Goal: Task Accomplishment & Management: Manage account settings

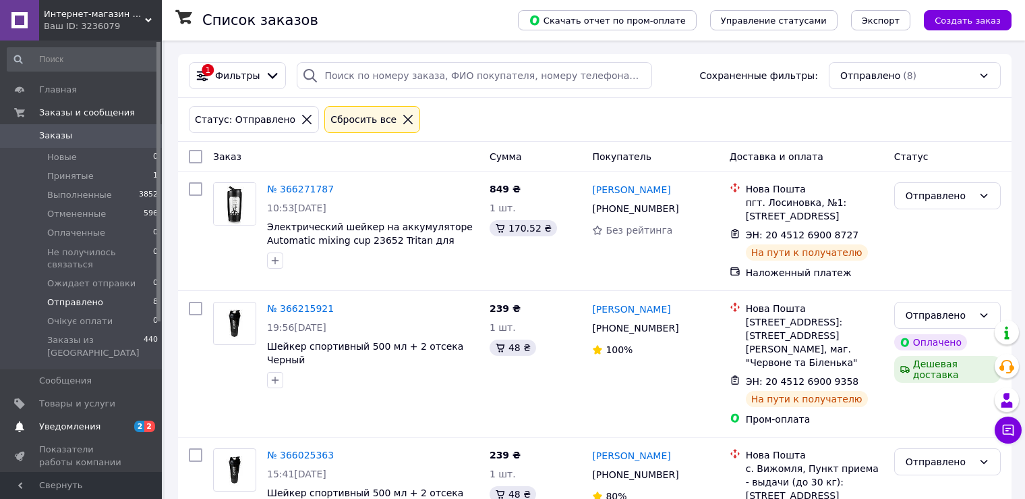
click at [86, 420] on span "Уведомления" at bounding box center [69, 426] width 61 height 12
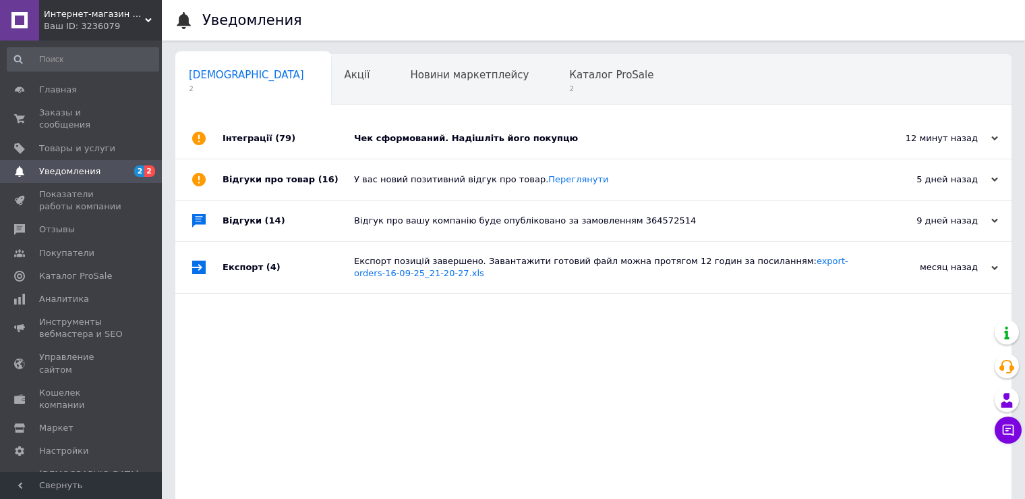
click at [416, 148] on div "Чек сформований. Надішліть його покупцю" at bounding box center [608, 138] width 509 height 40
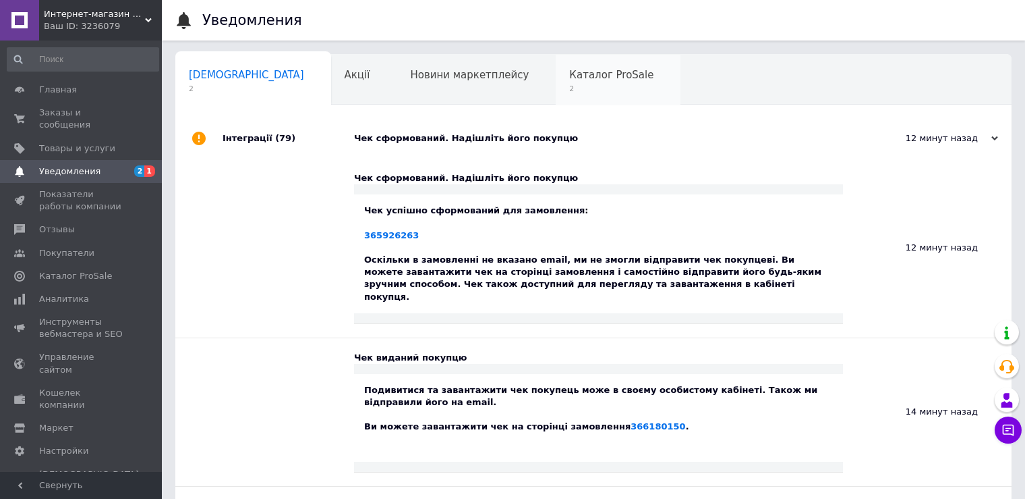
click at [556, 95] on div "Каталог ProSale 2" at bounding box center [618, 80] width 125 height 51
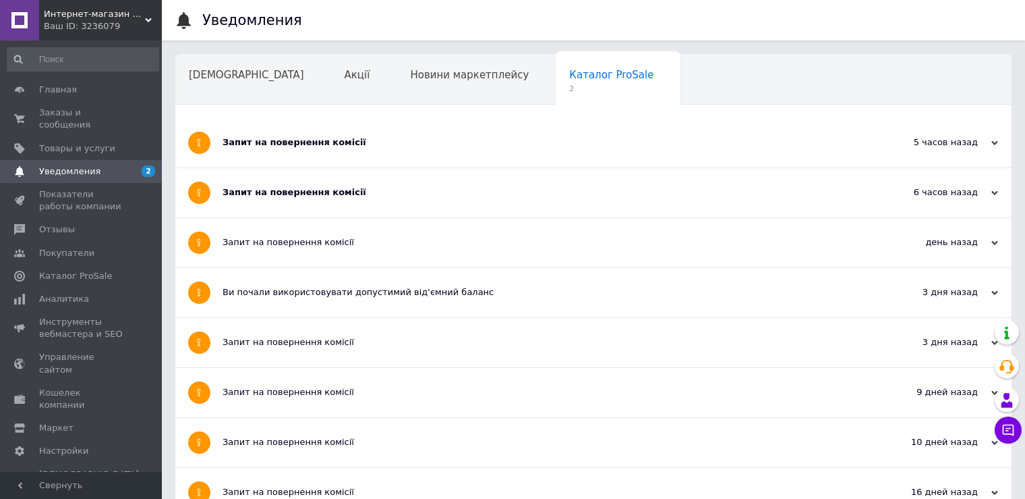
click at [405, 186] on div "Запит на повернення комісії" at bounding box center [543, 192] width 641 height 12
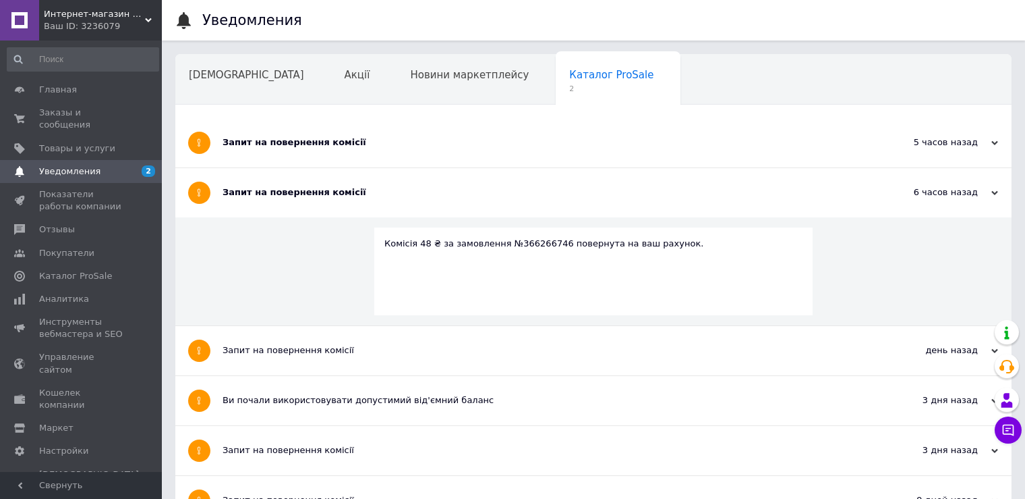
click at [395, 150] on div "Запит на повернення комісії" at bounding box center [543, 142] width 641 height 49
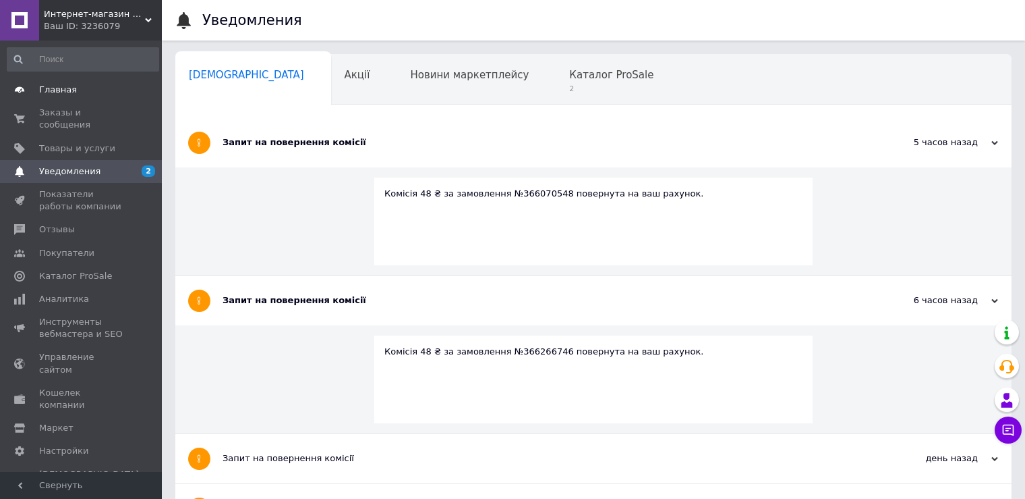
click at [56, 94] on span "Главная" at bounding box center [58, 90] width 38 height 12
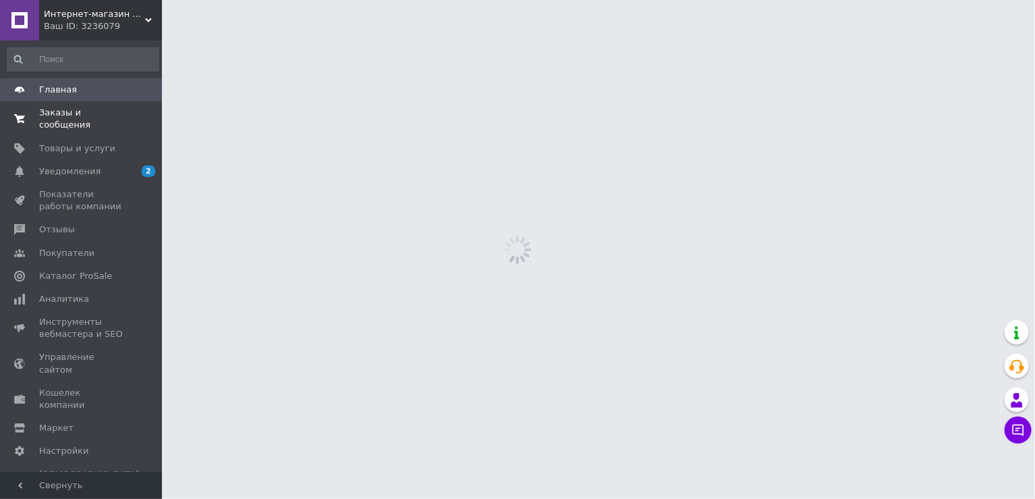
click at [56, 116] on span "Заказы и сообщения" at bounding box center [82, 119] width 86 height 24
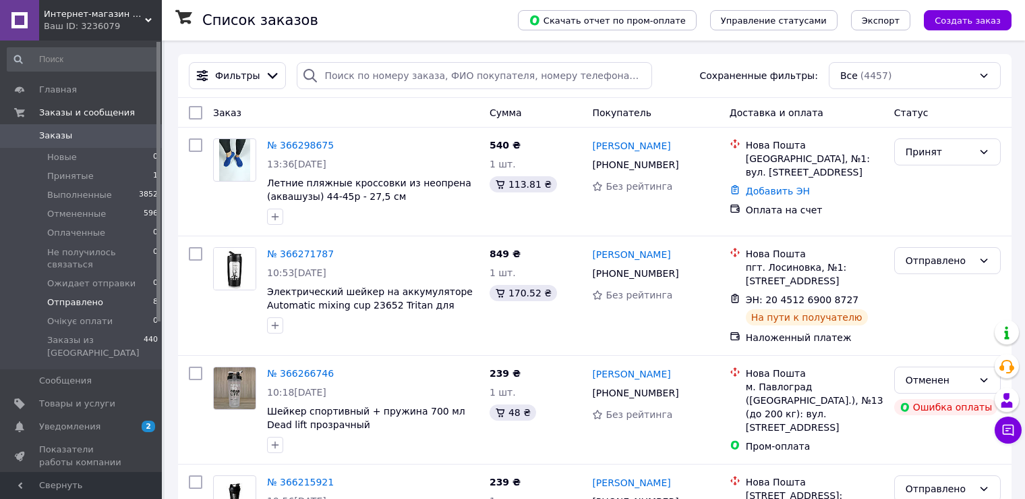
click at [82, 297] on li "Отправлено 8" at bounding box center [83, 302] width 166 height 19
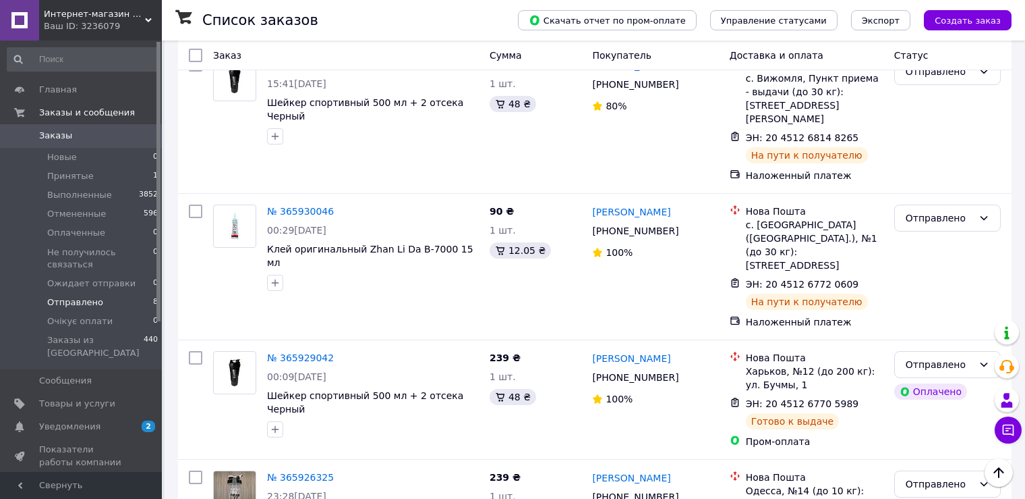
scroll to position [386, 0]
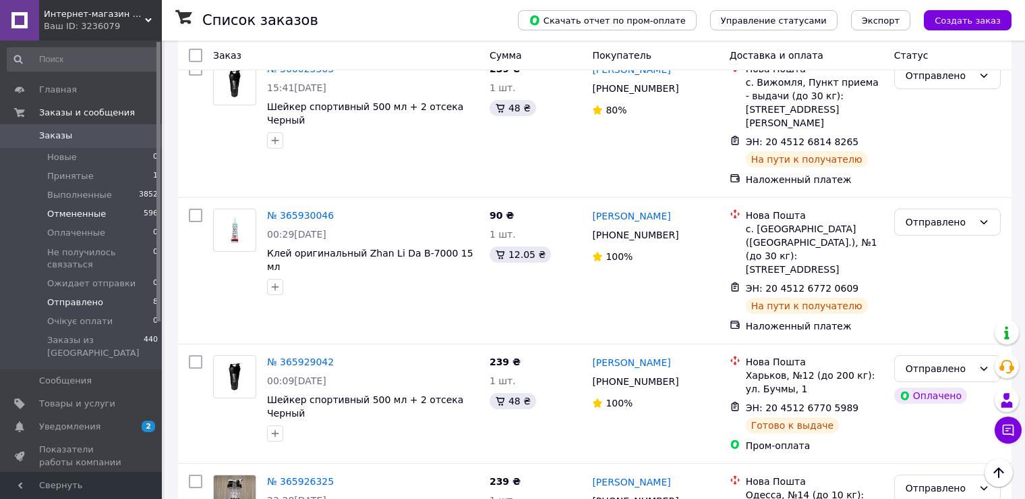
click at [105, 218] on li "Отмененные 596" at bounding box center [83, 213] width 166 height 19
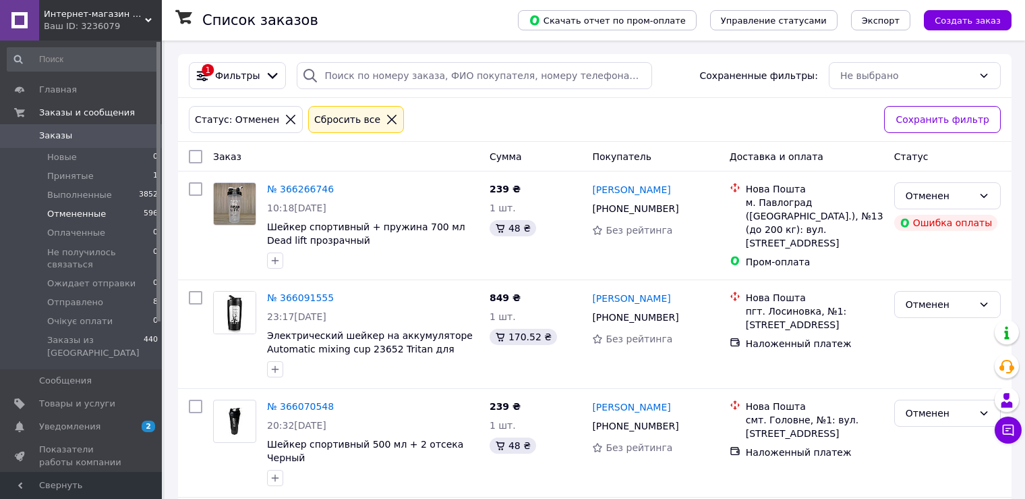
click at [55, 137] on span "Заказы" at bounding box center [55, 136] width 33 height 12
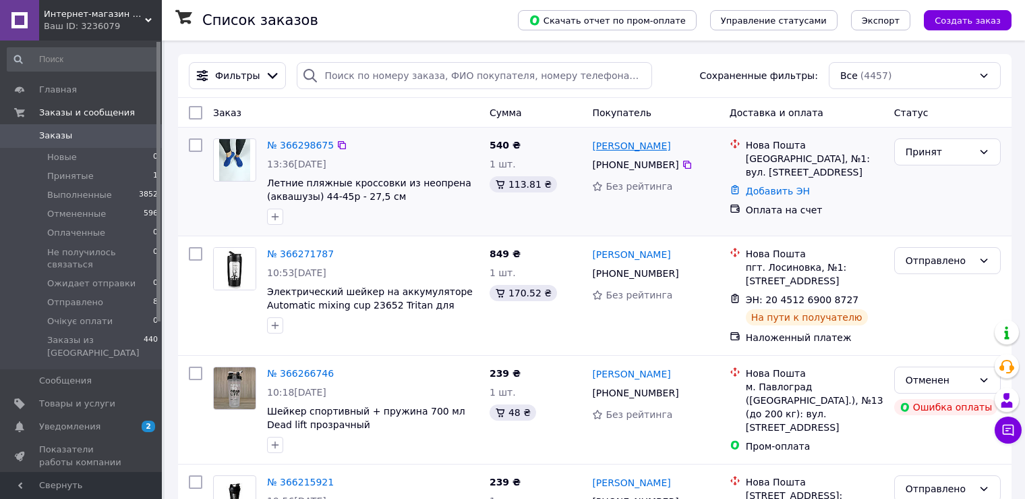
click at [660, 150] on link "[PERSON_NAME]" at bounding box center [631, 145] width 78 height 13
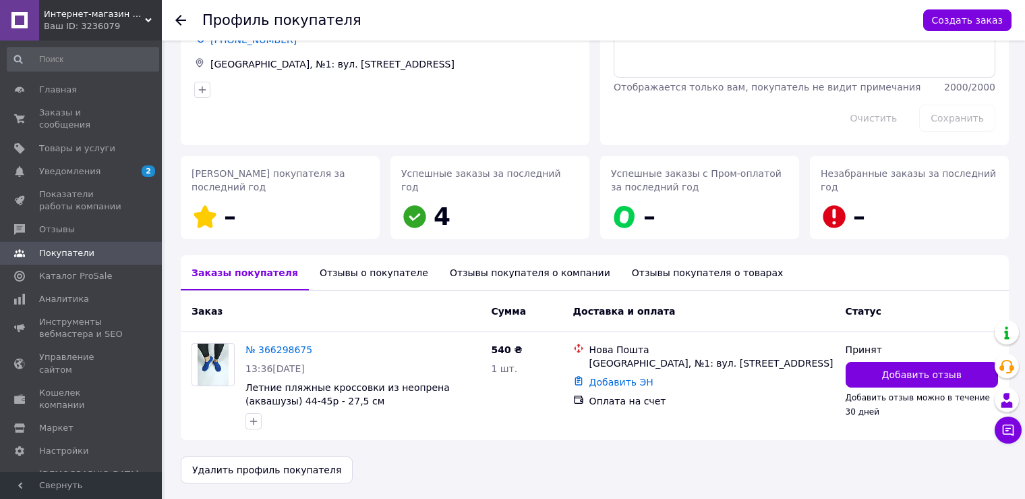
scroll to position [91, 0]
click at [347, 279] on div "Отзывы о покупателе" at bounding box center [374, 271] width 130 height 35
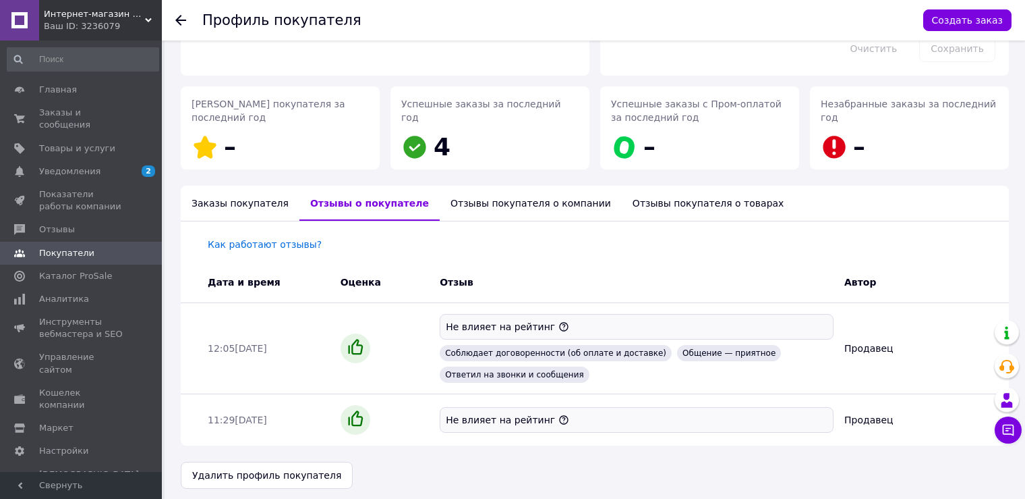
scroll to position [165, 0]
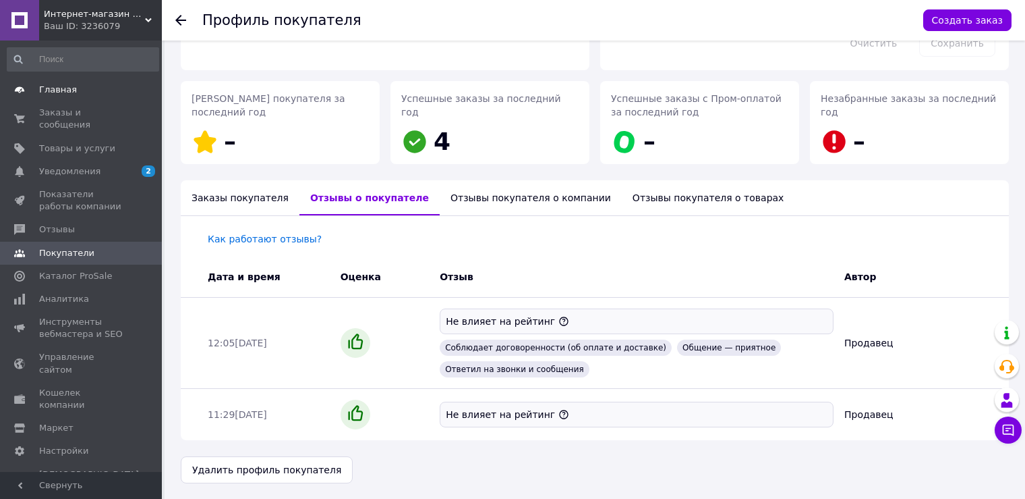
click at [53, 84] on span "Главная" at bounding box center [58, 90] width 38 height 12
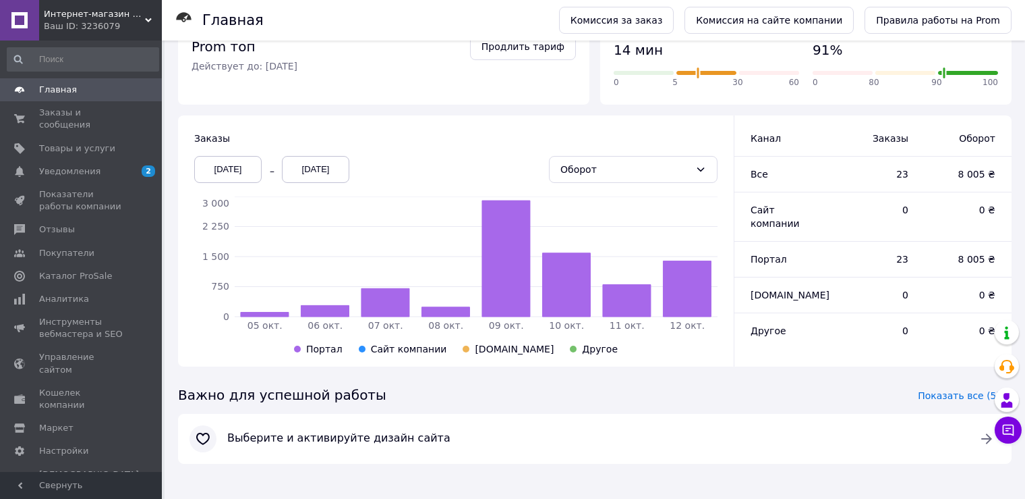
scroll to position [266, 0]
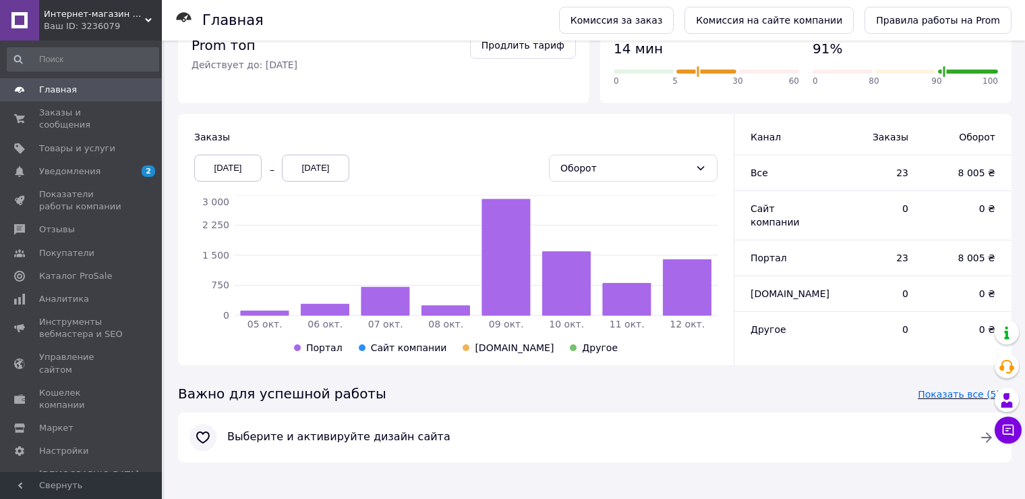
click at [956, 394] on span "Показать все (5)" at bounding box center [959, 393] width 82 height 13
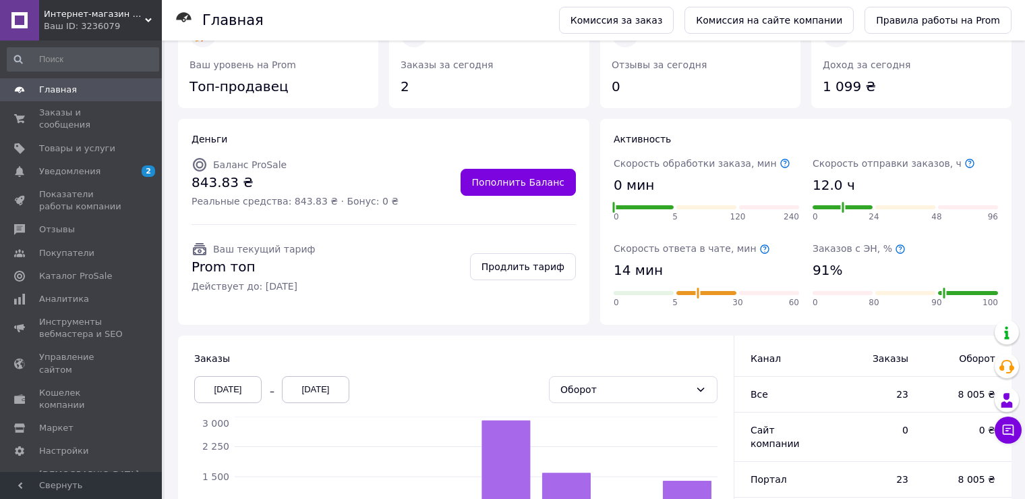
scroll to position [0, 0]
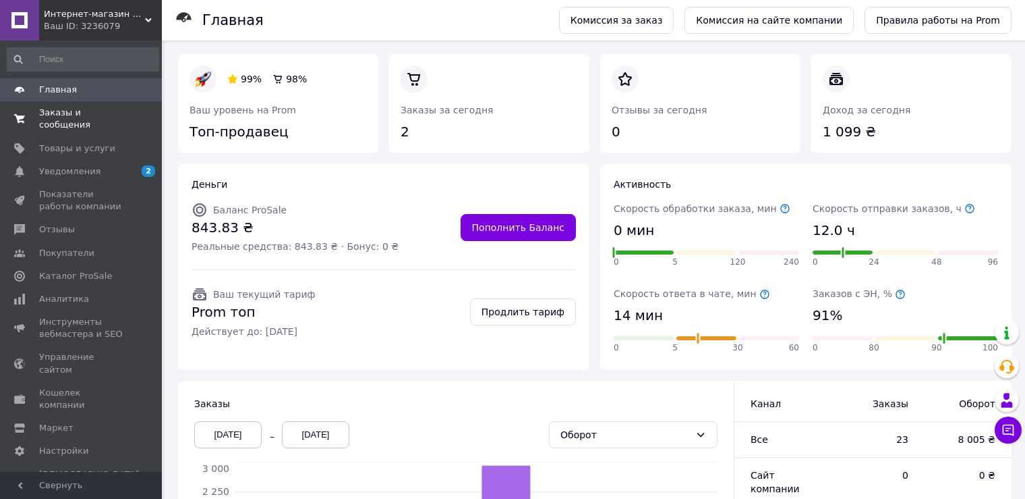
click at [57, 113] on span "Заказы и сообщения" at bounding box center [82, 119] width 86 height 24
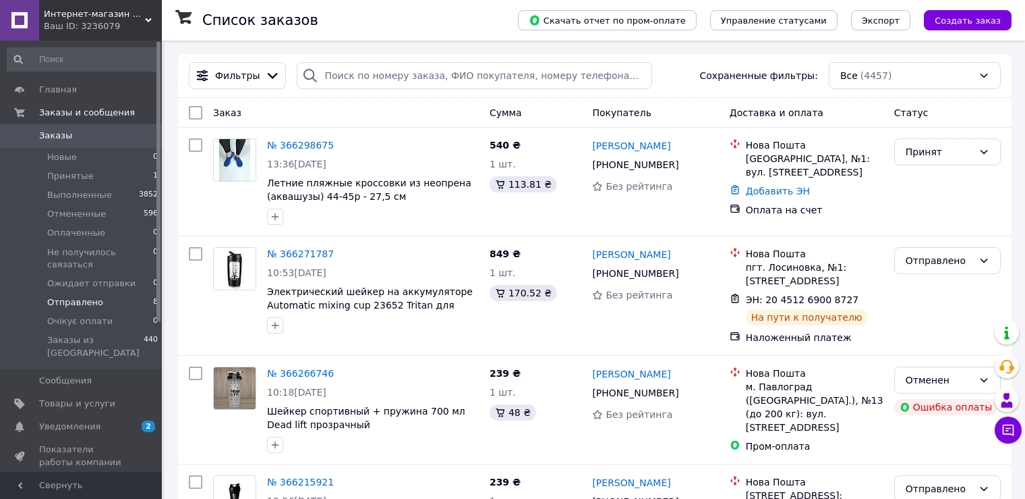
click at [73, 296] on span "Отправлено" at bounding box center [75, 302] width 56 height 12
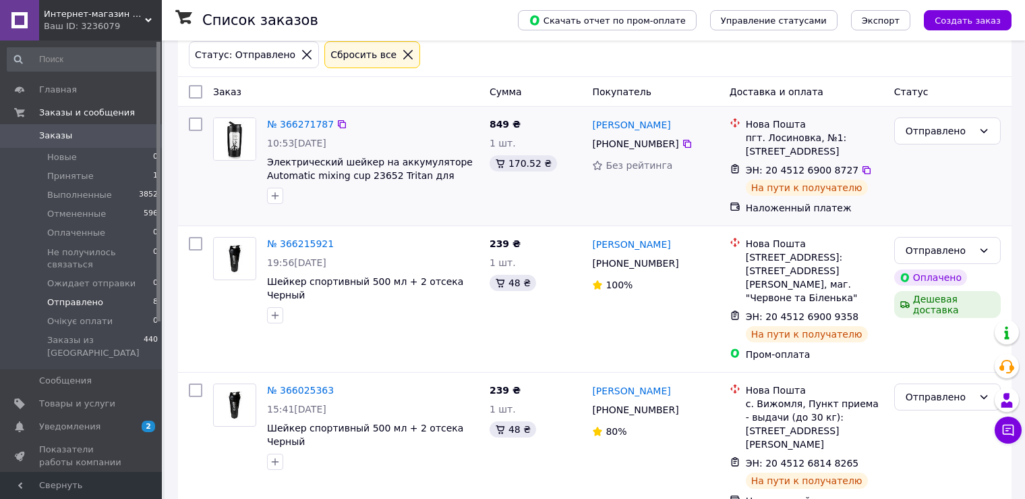
scroll to position [67, 0]
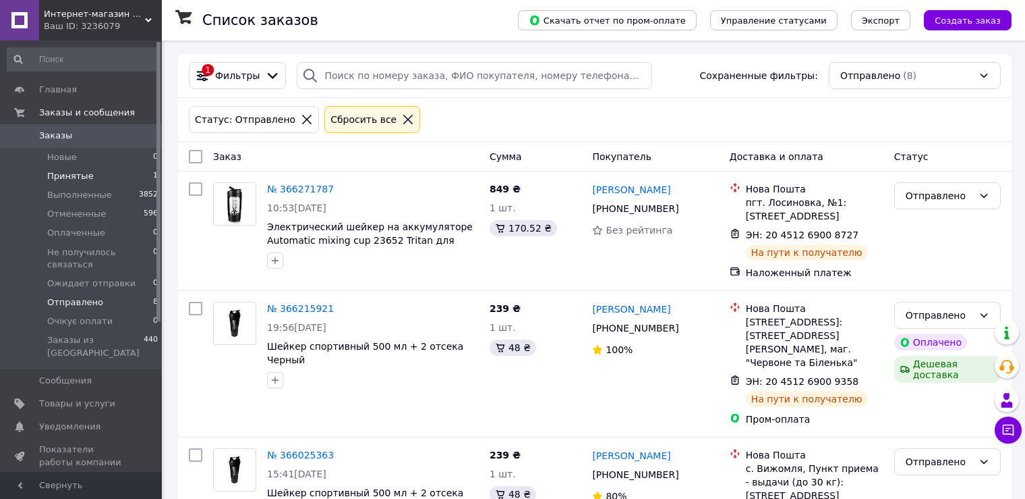
click at [92, 174] on li "Принятые 1" at bounding box center [83, 176] width 166 height 19
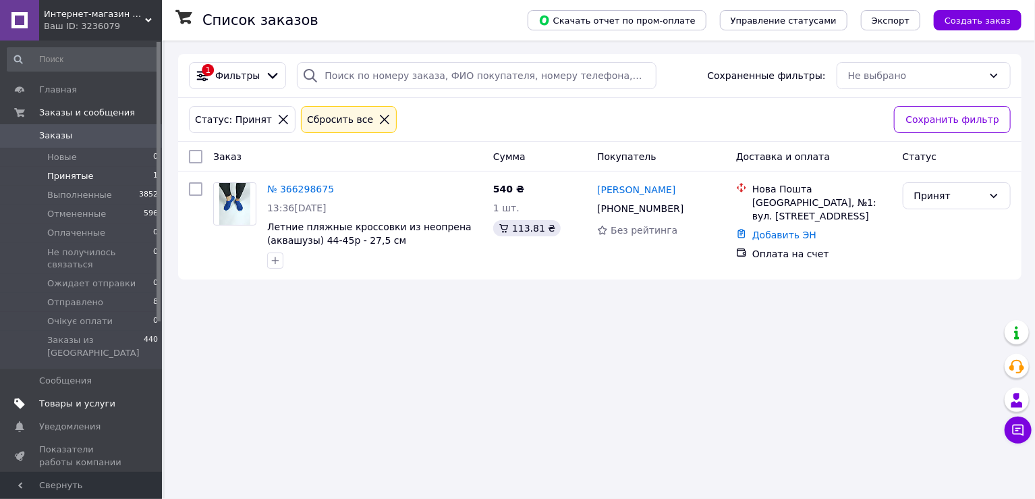
click at [71, 392] on link "Товары и услуги" at bounding box center [83, 403] width 166 height 23
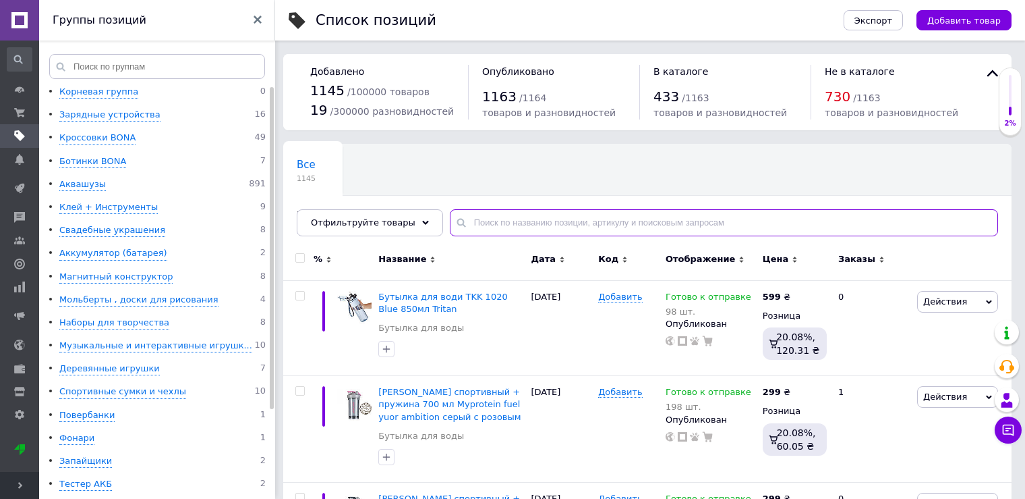
click at [607, 230] on input "text" at bounding box center [724, 222] width 548 height 27
type input "319"
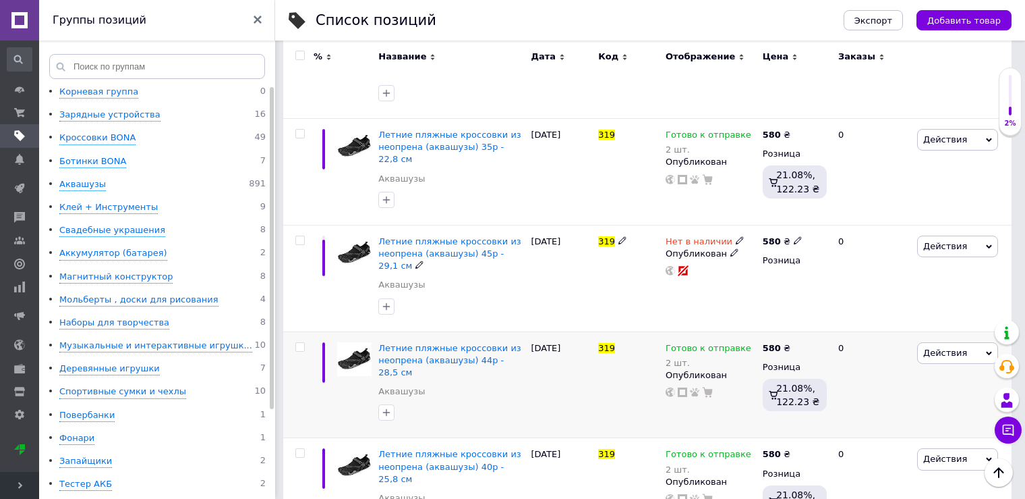
scroll to position [607, 0]
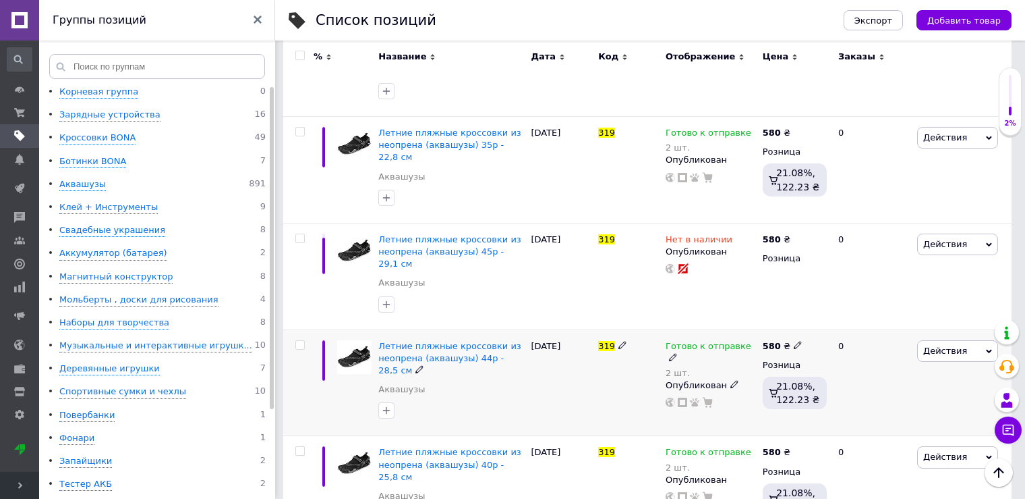
click at [678, 352] on span at bounding box center [673, 356] width 9 height 9
click at [798, 373] on li "Нет в наличии" at bounding box center [829, 382] width 128 height 19
drag, startPoint x: 775, startPoint y: 310, endPoint x: 750, endPoint y: 308, distance: 25.8
click at [750, 340] on div "Готово к отправке 2 шт. Наличие Нет в наличии В наличии Под заказ Готово к отпр…" at bounding box center [711, 374] width 90 height 68
click at [630, 331] on div "319" at bounding box center [628, 382] width 67 height 107
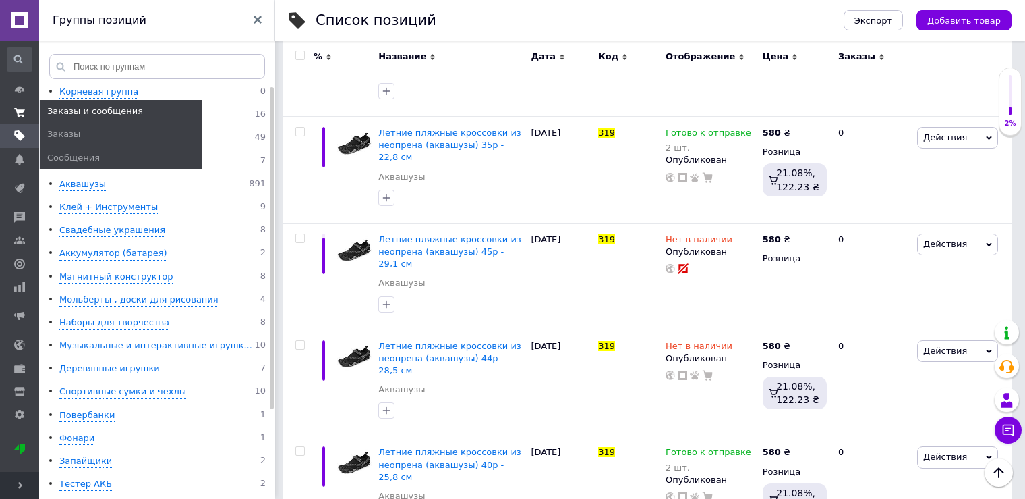
click at [22, 113] on icon at bounding box center [19, 112] width 11 height 11
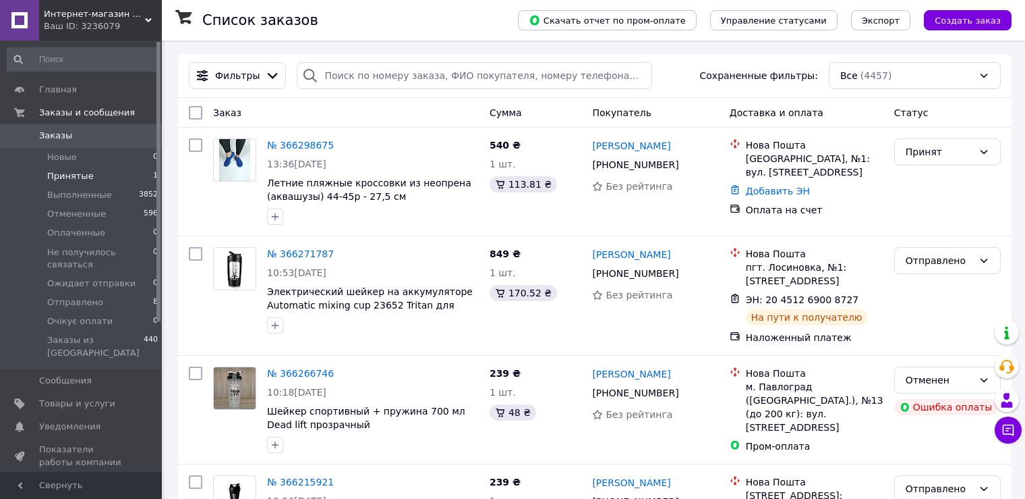
click at [70, 175] on span "Принятые" at bounding box center [70, 176] width 47 height 12
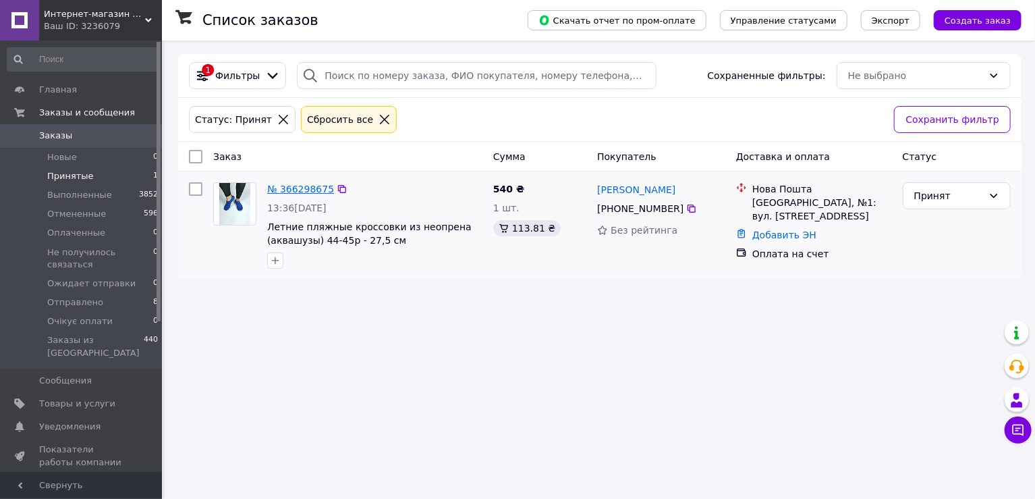
click at [310, 186] on link "№ 366298675" at bounding box center [300, 188] width 67 height 11
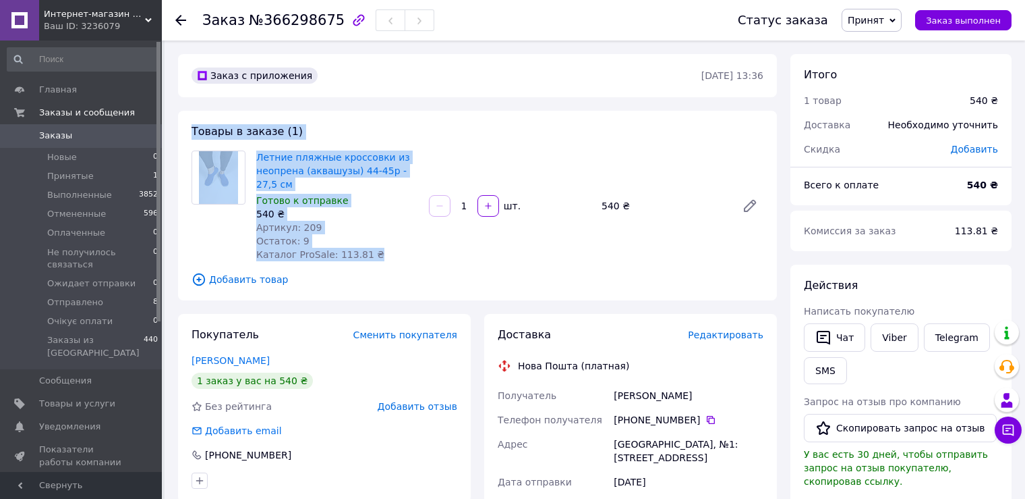
drag, startPoint x: 313, startPoint y: 244, endPoint x: 186, endPoint y: 110, distance: 185.1
click at [186, 110] on div "Заказ с приложения [DATE] 13:36 Товары в заказе (1) Летние пляжные кроссовки из…" at bounding box center [477, 499] width 613 height 891
click at [202, 103] on div "Заказ с приложения [DATE] 13:36 Товары в заказе (1) Летние пляжные кроссовки из…" at bounding box center [477, 499] width 613 height 891
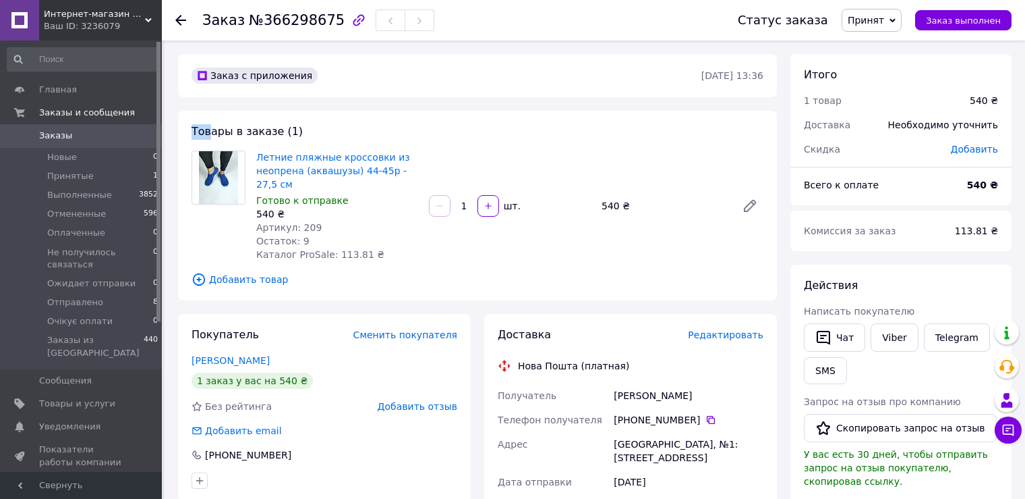
drag, startPoint x: 185, startPoint y: 128, endPoint x: 212, endPoint y: 132, distance: 27.3
click at [212, 132] on div "Товары в заказе (1) Летние пляжные кроссовки из неопрена (аквашузы) 44-45р - 27…" at bounding box center [477, 206] width 599 height 190
drag, startPoint x: 415, startPoint y: 173, endPoint x: 390, endPoint y: 173, distance: 25.0
click at [390, 173] on span "Летние пляжные кроссовки из неопрена (аквашузы) 44-45р - 27,5 см" at bounding box center [337, 170] width 162 height 40
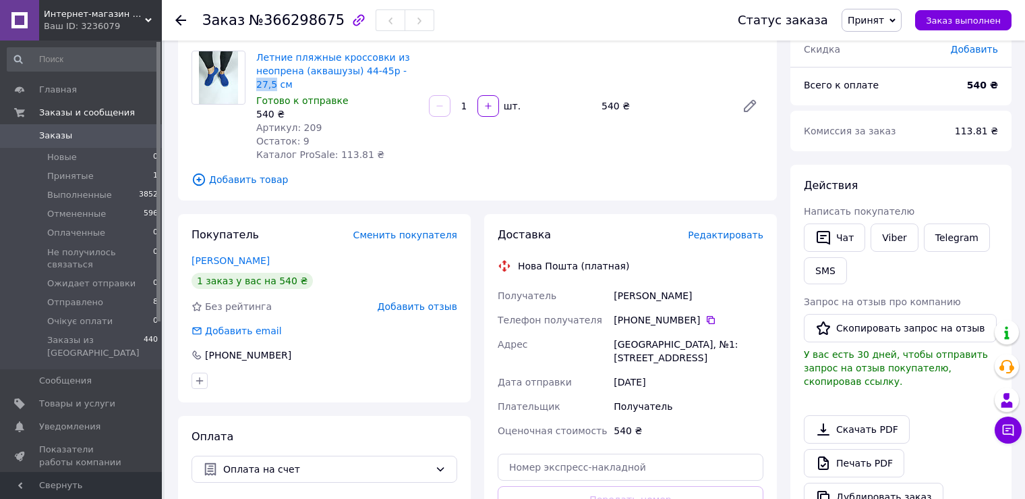
scroll to position [135, 0]
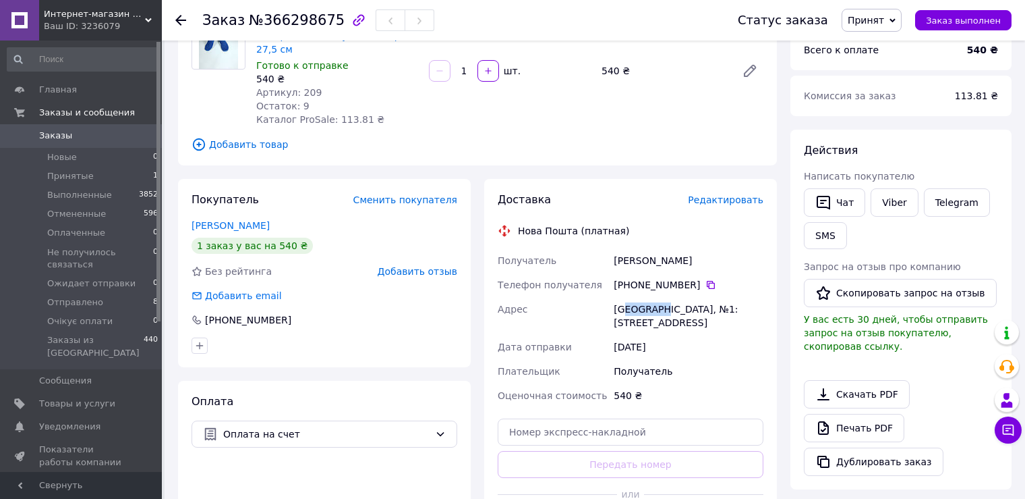
drag, startPoint x: 658, startPoint y: 312, endPoint x: 627, endPoint y: 311, distance: 30.4
click at [627, 311] on div "[GEOGRAPHIC_DATA], №1: [STREET_ADDRESS]" at bounding box center [688, 316] width 155 height 38
click at [588, 310] on div "Адрес" at bounding box center [553, 316] width 116 height 38
drag, startPoint x: 646, startPoint y: 311, endPoint x: 625, endPoint y: 310, distance: 21.6
click at [625, 310] on div "[GEOGRAPHIC_DATA], №1: [STREET_ADDRESS]" at bounding box center [688, 316] width 155 height 38
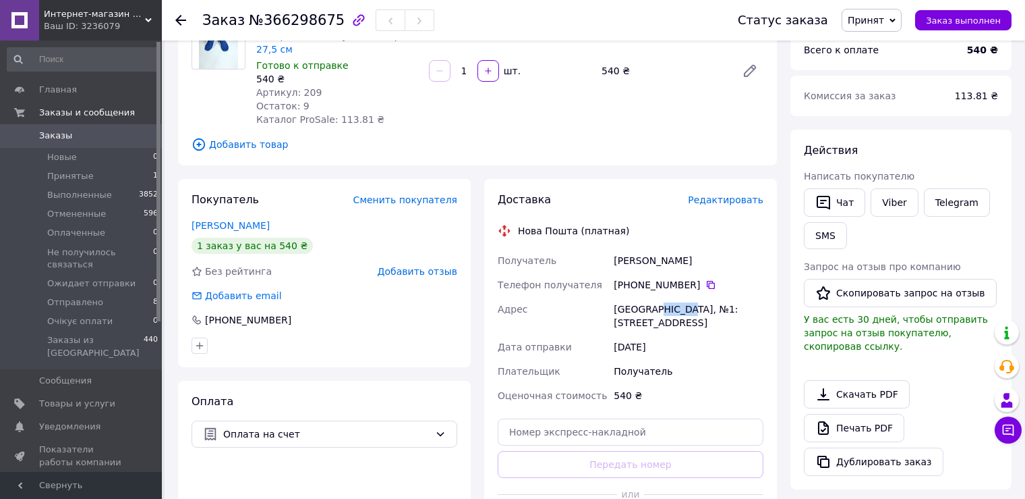
drag, startPoint x: 682, startPoint y: 308, endPoint x: 654, endPoint y: 306, distance: 27.8
click at [654, 306] on div "[GEOGRAPHIC_DATA], №1: [STREET_ADDRESS]" at bounding box center [688, 316] width 155 height 38
click at [685, 337] on div "[DATE]" at bounding box center [688, 347] width 155 height 24
click at [826, 235] on button "SMS" at bounding box center [825, 235] width 43 height 27
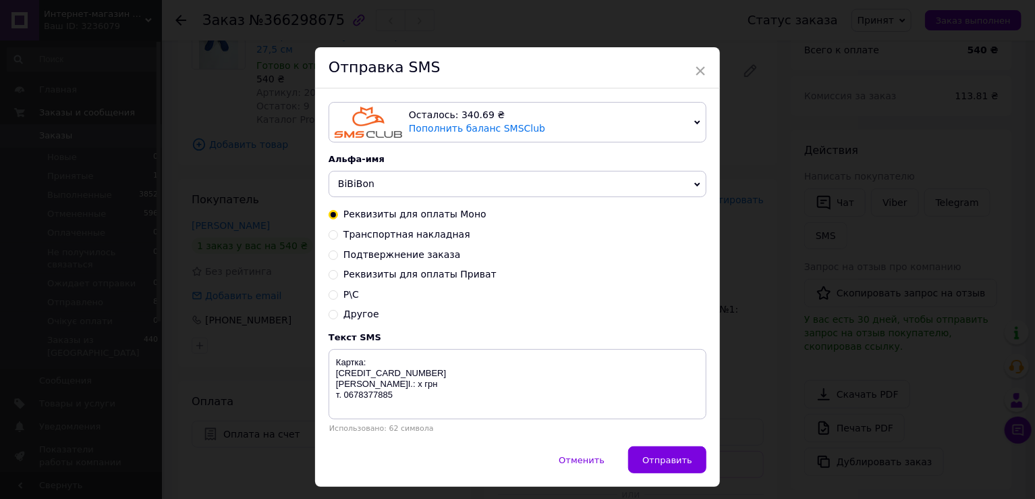
click at [380, 191] on span "BiBiBon" at bounding box center [518, 184] width 378 height 27
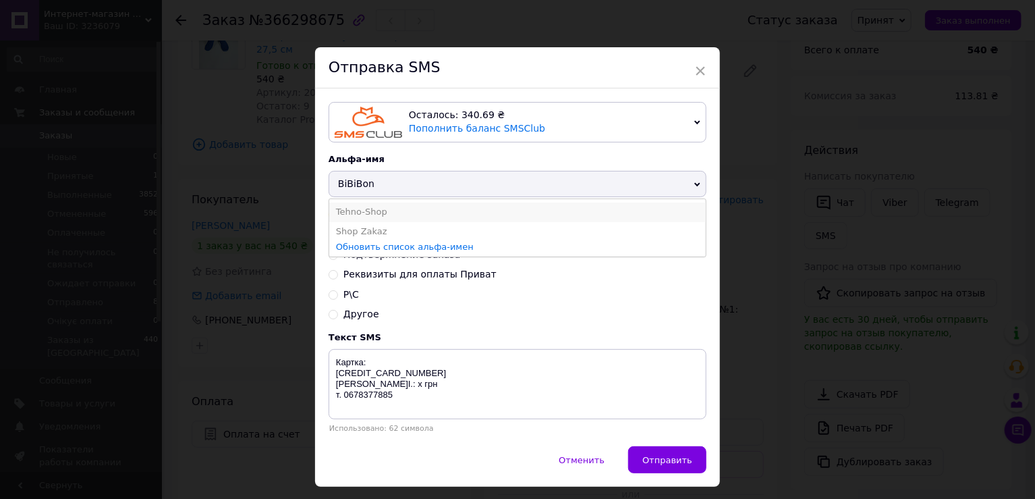
click at [358, 213] on li "Tehno-Shop" at bounding box center [517, 211] width 376 height 19
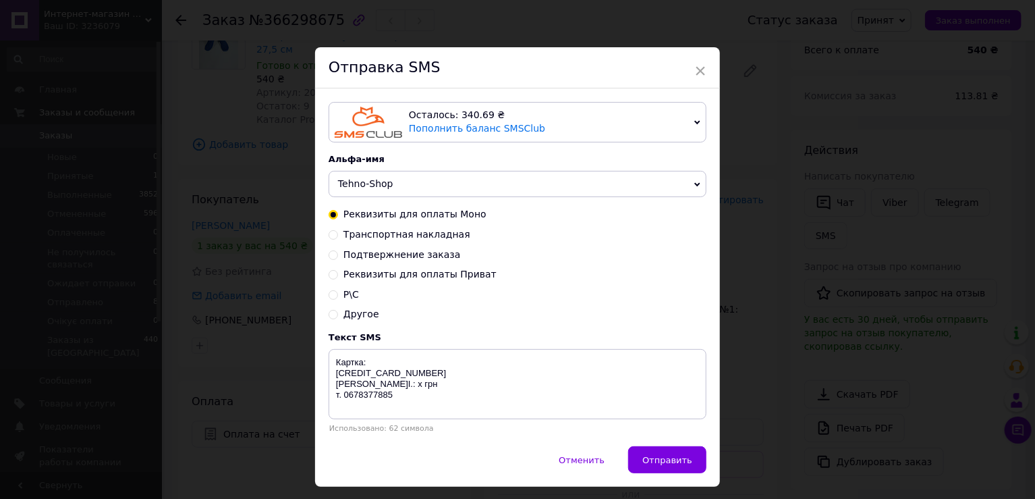
click at [335, 256] on input "Подтвержнение заказа" at bounding box center [333, 253] width 9 height 9
radio input "true"
radio input "false"
type textarea "Ваше замовлення підтверджено автоматично та передано на відправку. т. 0678377885"
click at [696, 66] on span "×" at bounding box center [700, 70] width 12 height 23
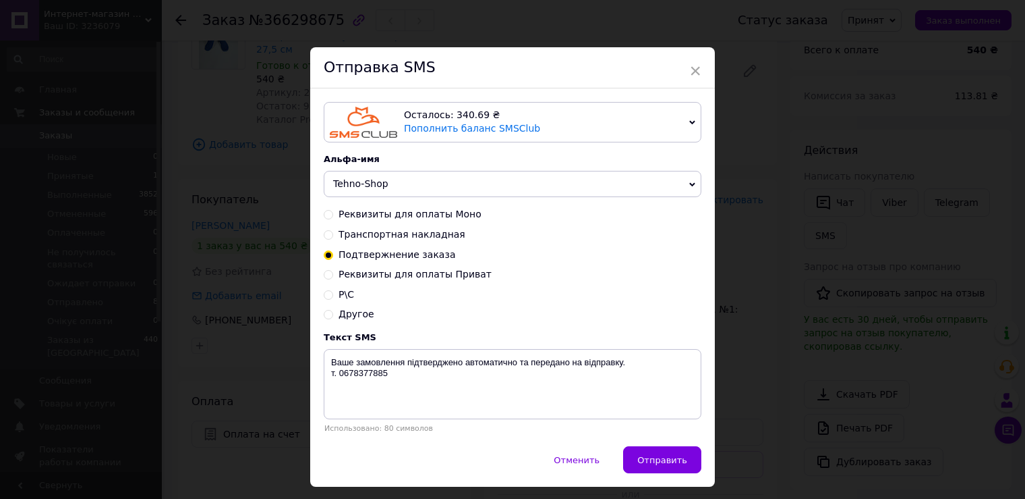
click at [701, 70] on div "Отправка SMS" at bounding box center [512, 67] width 405 height 41
click at [696, 69] on span "×" at bounding box center [695, 70] width 12 height 23
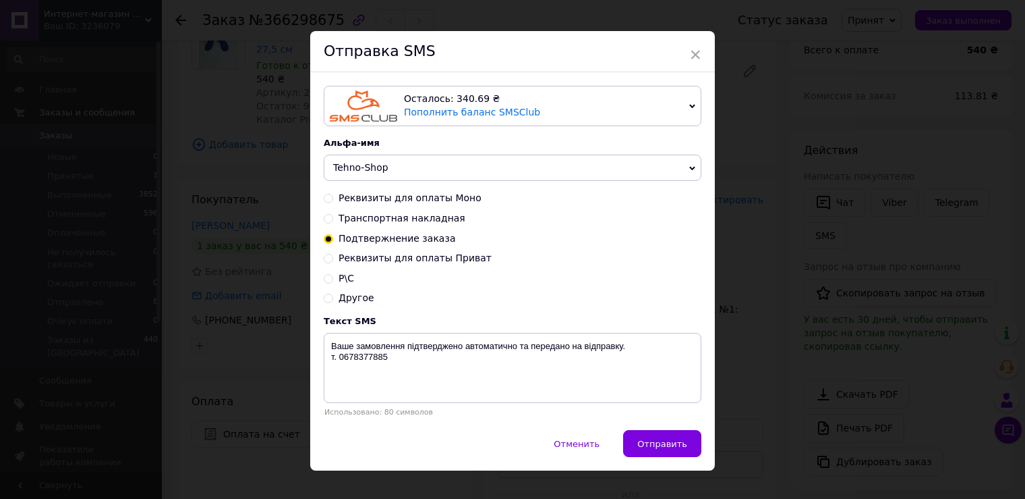
scroll to position [38, 0]
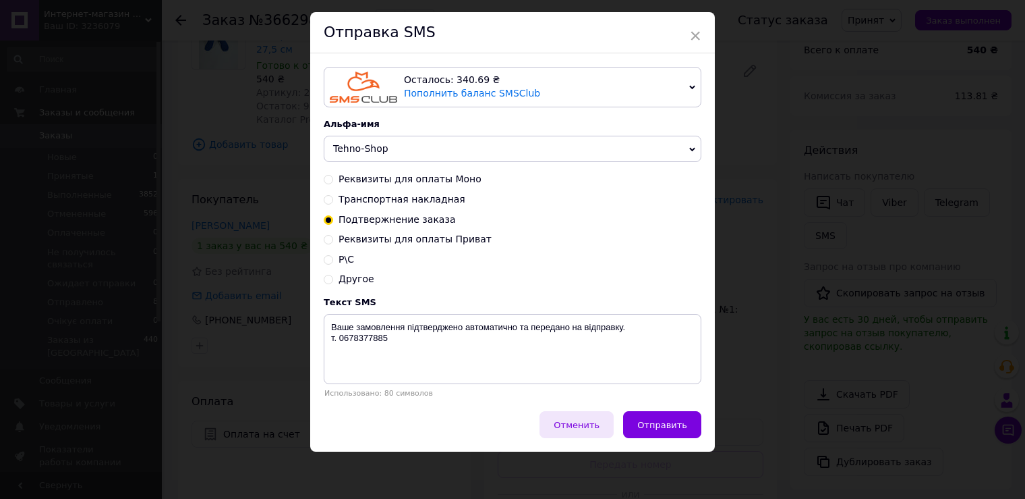
click at [588, 426] on span "Отменить" at bounding box center [577, 425] width 46 height 10
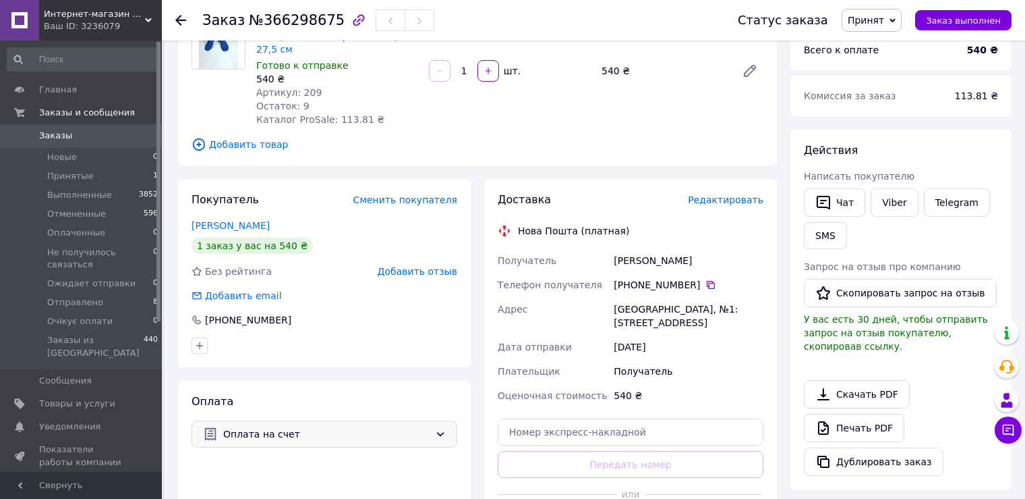
click at [291, 434] on span "Оплата на счет" at bounding box center [326, 433] width 206 height 15
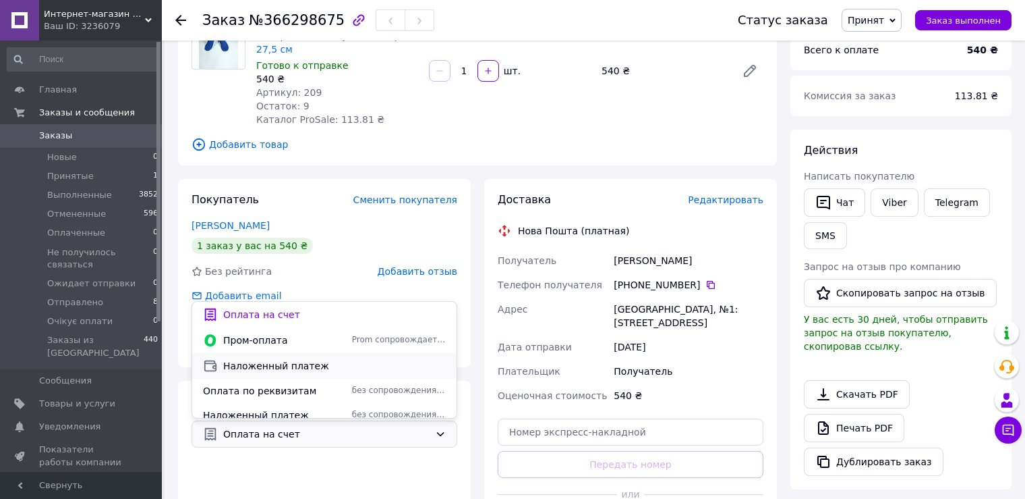
click at [294, 367] on span "Наложенный платеж" at bounding box center [334, 365] width 223 height 13
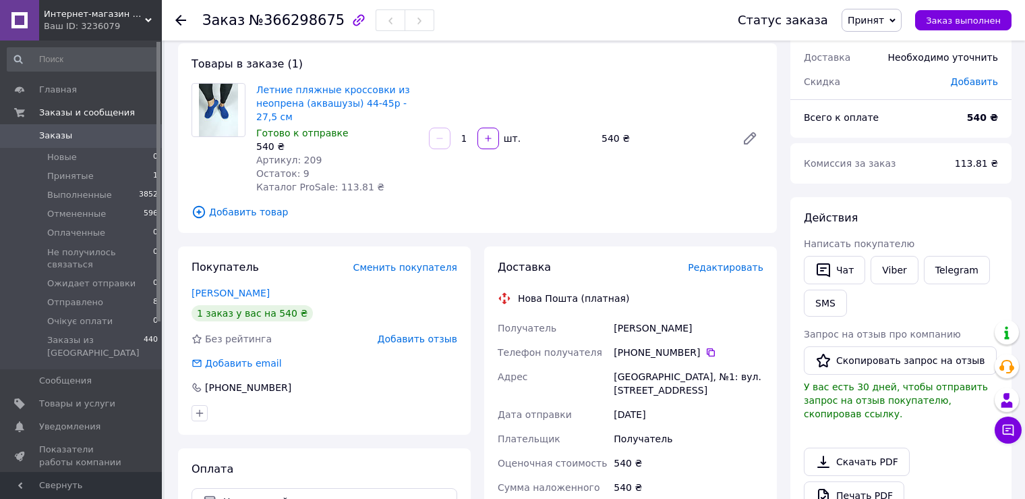
scroll to position [67, 0]
click at [882, 16] on span "Принят" at bounding box center [866, 20] width 36 height 11
click at [890, 128] on li "Ожидает отправки" at bounding box center [908, 128] width 130 height 20
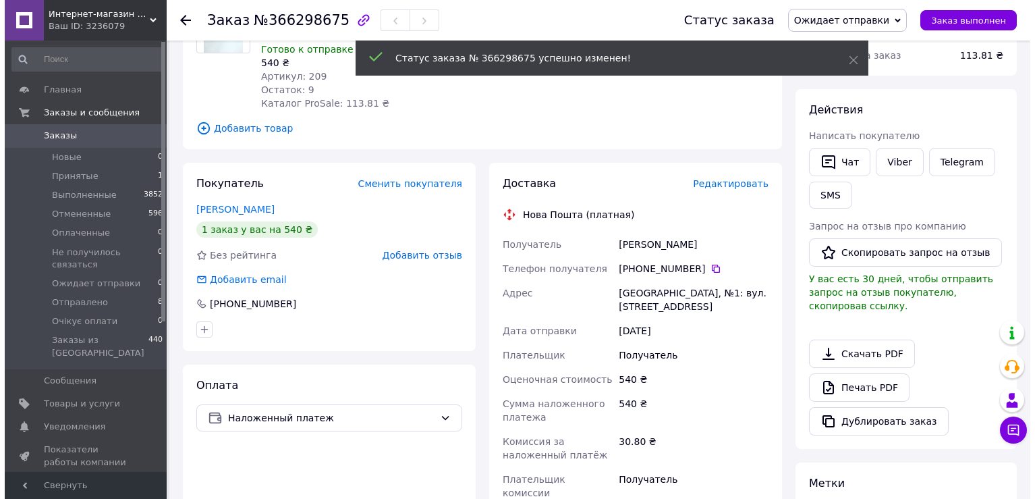
scroll to position [202, 0]
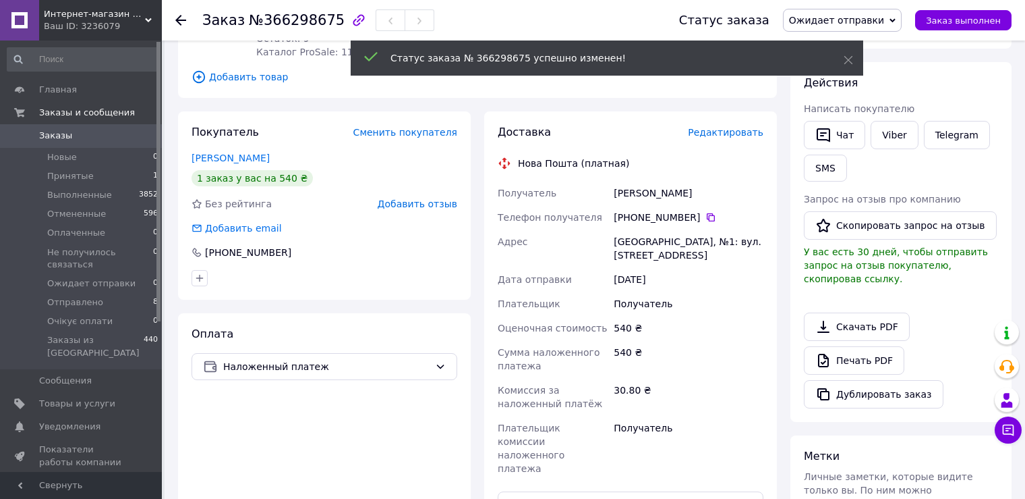
click at [720, 130] on span "Редактировать" at bounding box center [726, 132] width 76 height 11
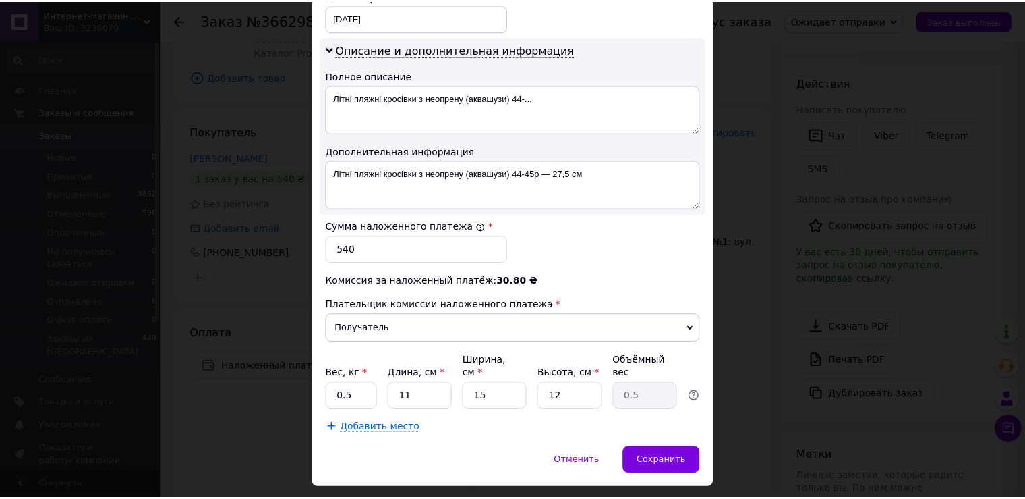
scroll to position [691, 0]
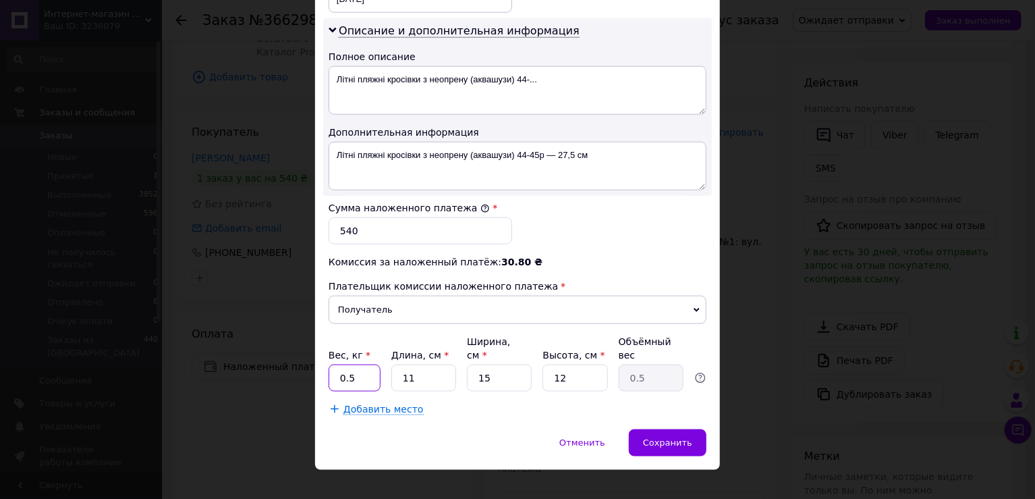
drag, startPoint x: 363, startPoint y: 358, endPoint x: 337, endPoint y: 354, distance: 26.7
click at [337, 364] on input "0.5" at bounding box center [355, 377] width 52 height 27
type input "1"
click at [671, 437] on span "Сохранить" at bounding box center [667, 442] width 49 height 10
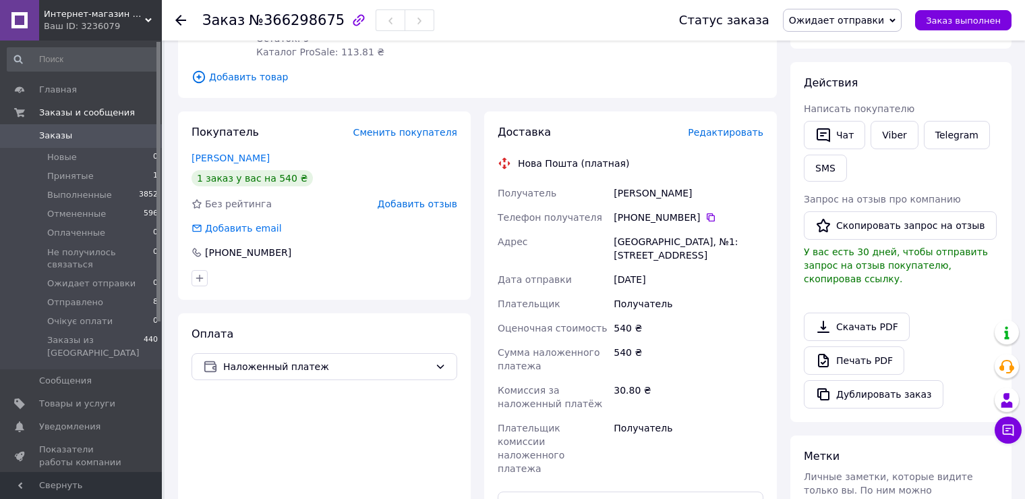
click at [60, 134] on span "Заказы" at bounding box center [55, 136] width 33 height 12
